Goal: Information Seeking & Learning: Find specific fact

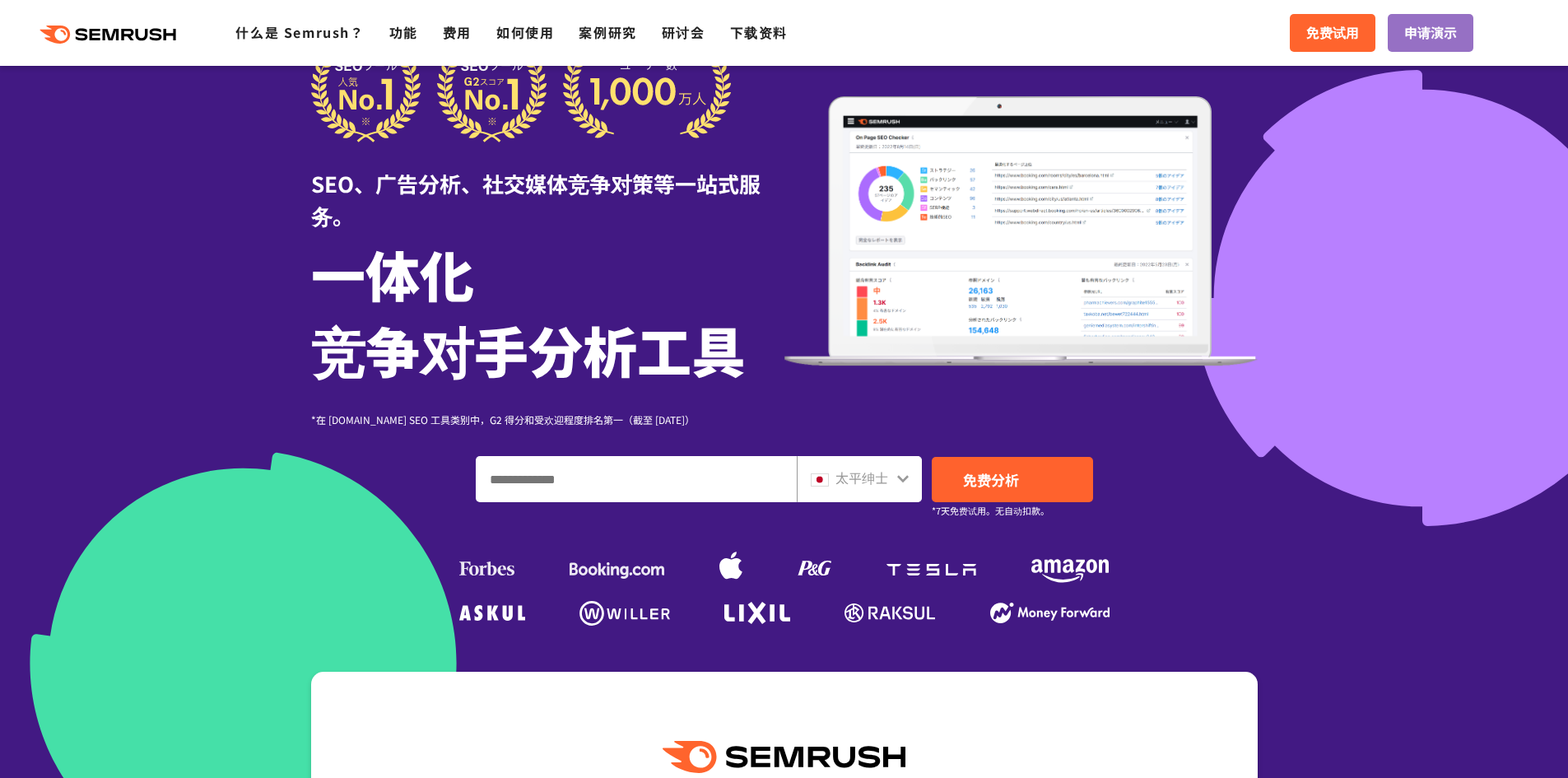
scroll to position [110, 0]
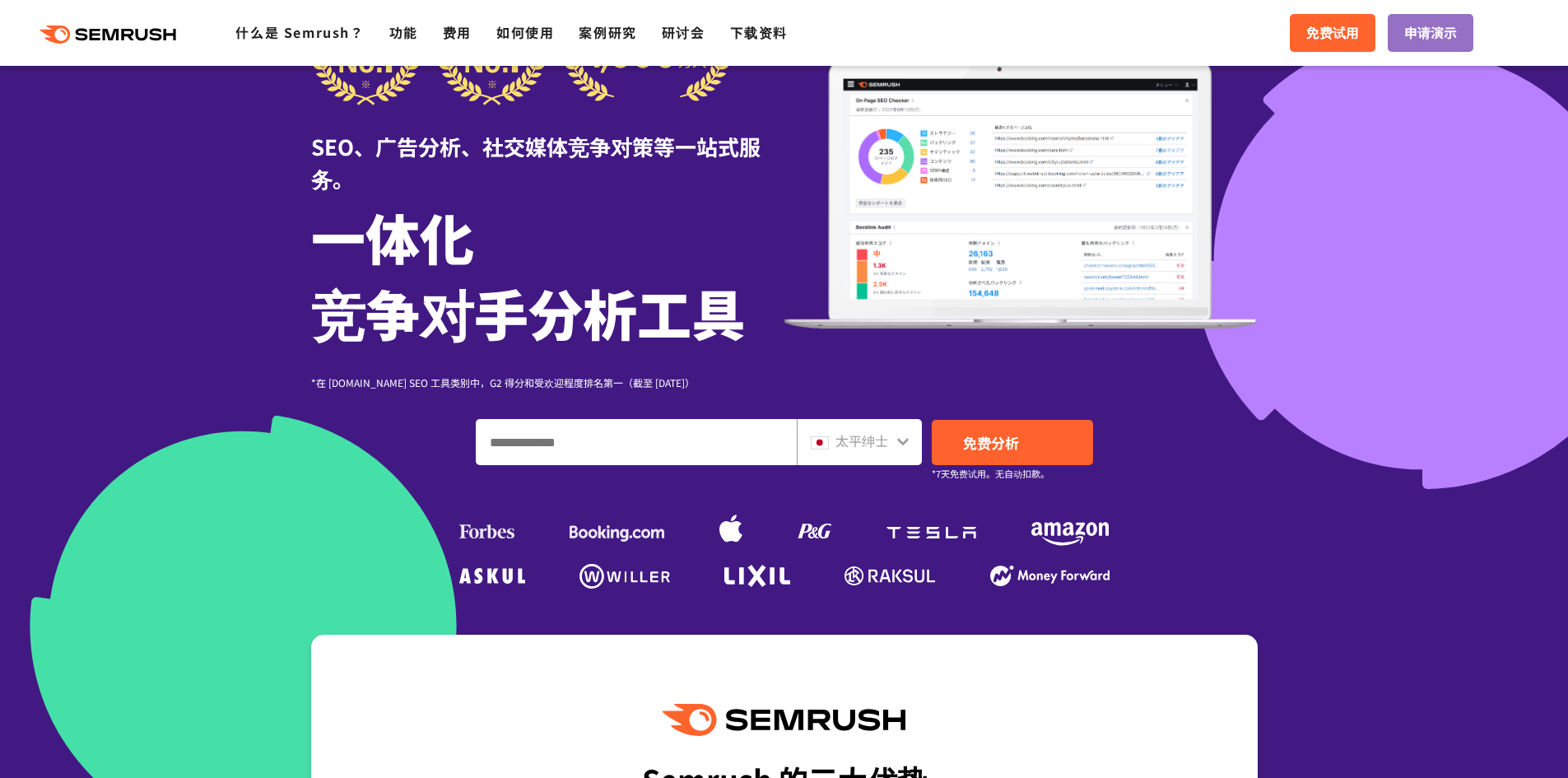
click at [879, 440] on font "太平绅士" at bounding box center [862, 440] width 52 height 19
click at [902, 440] on icon at bounding box center [903, 441] width 14 height 14
click at [825, 441] on img at bounding box center [819, 443] width 18 height 14
click at [889, 438] on div "太平绅士" at bounding box center [856, 440] width 89 height 21
click at [738, 437] on input "输入域名、关键字或 URL" at bounding box center [636, 441] width 319 height 45
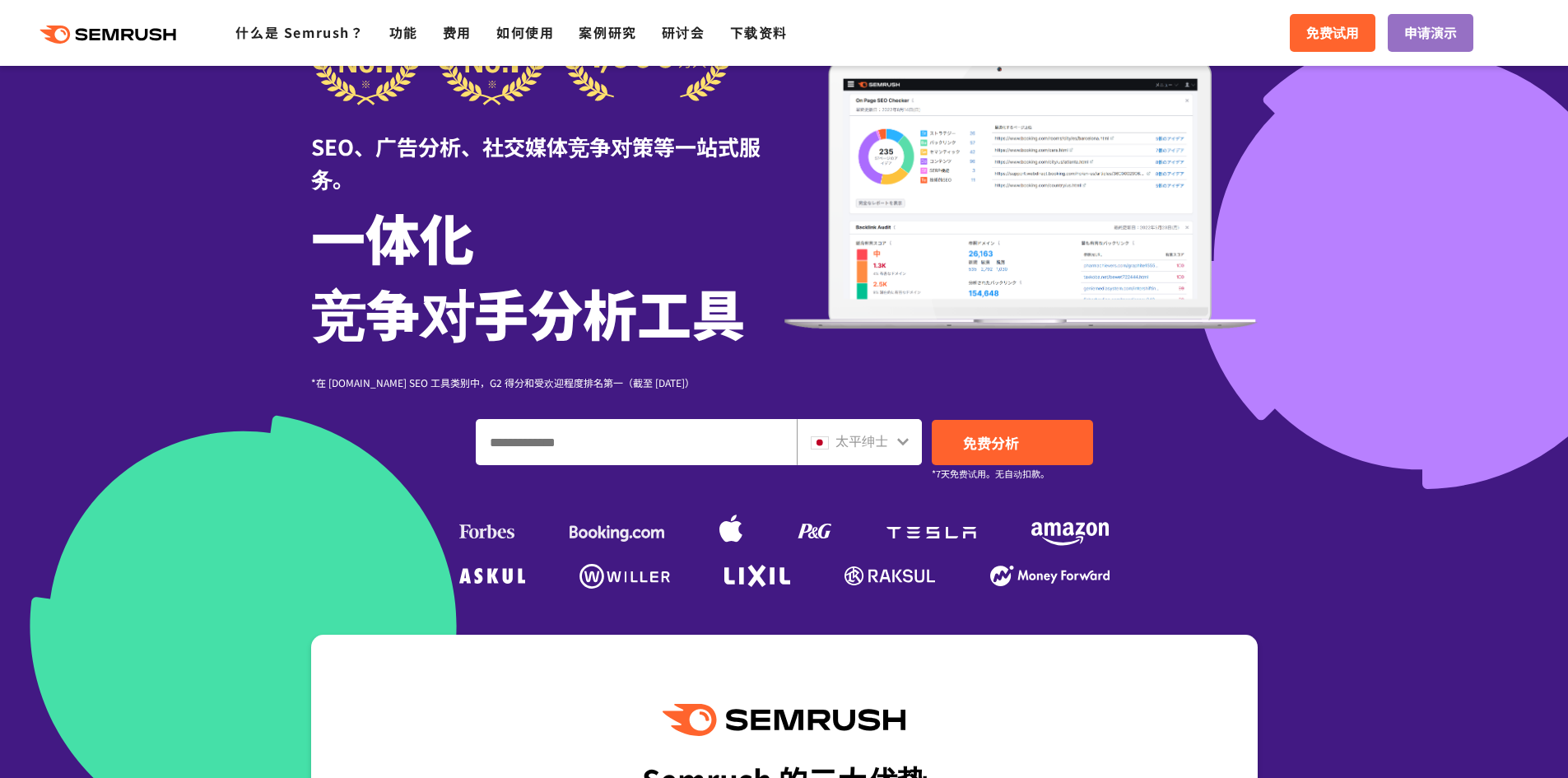
click at [507, 453] on input "输入域名、关键字或 URL" at bounding box center [636, 441] width 319 height 45
paste input "**********"
type input "**********"
click at [1030, 435] on link "免费分析" at bounding box center [1012, 442] width 161 height 46
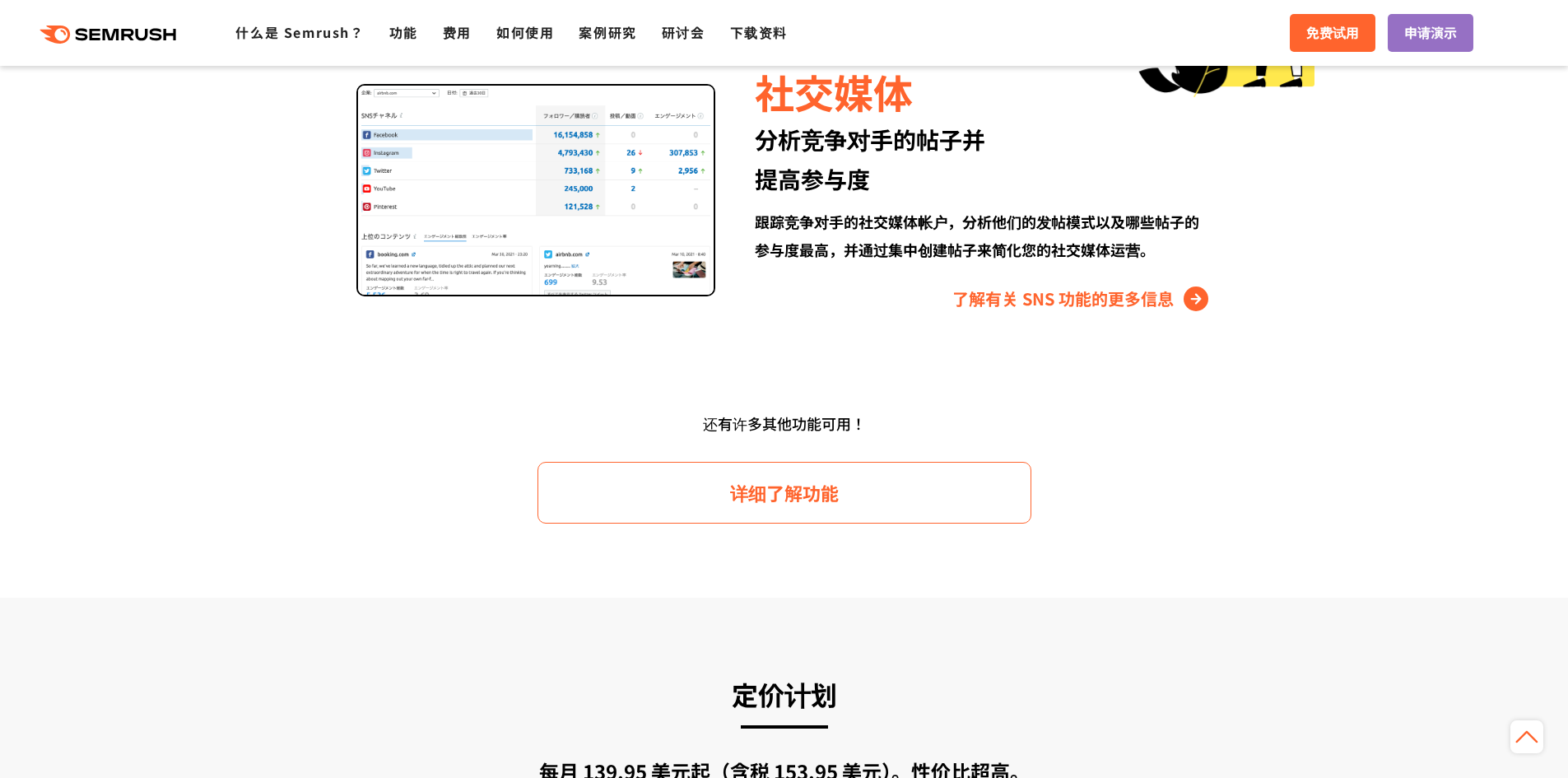
scroll to position [2413, 0]
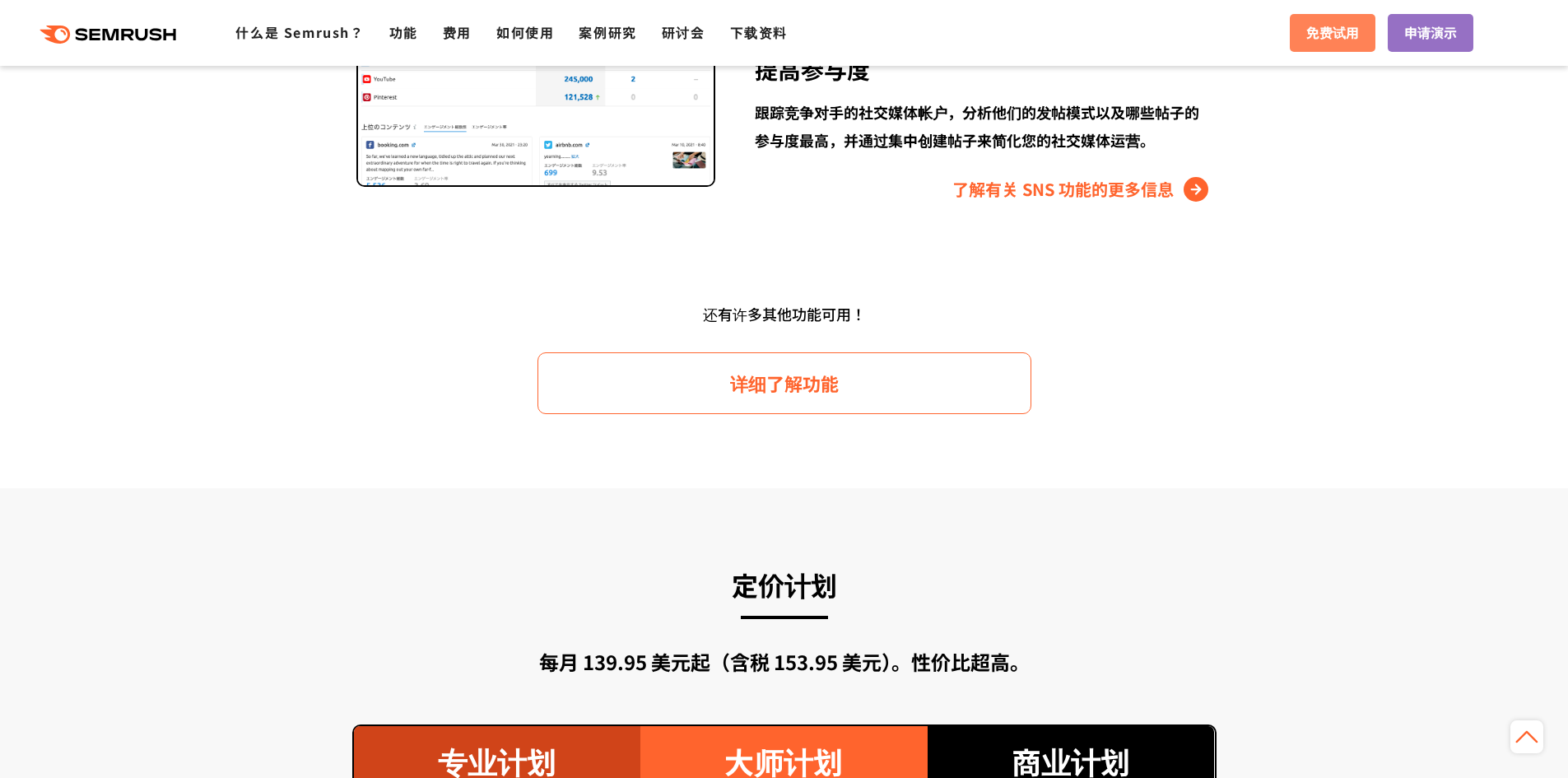
click at [1308, 37] on font "免费试用" at bounding box center [1333, 31] width 52 height 19
